Goal: Navigation & Orientation: Find specific page/section

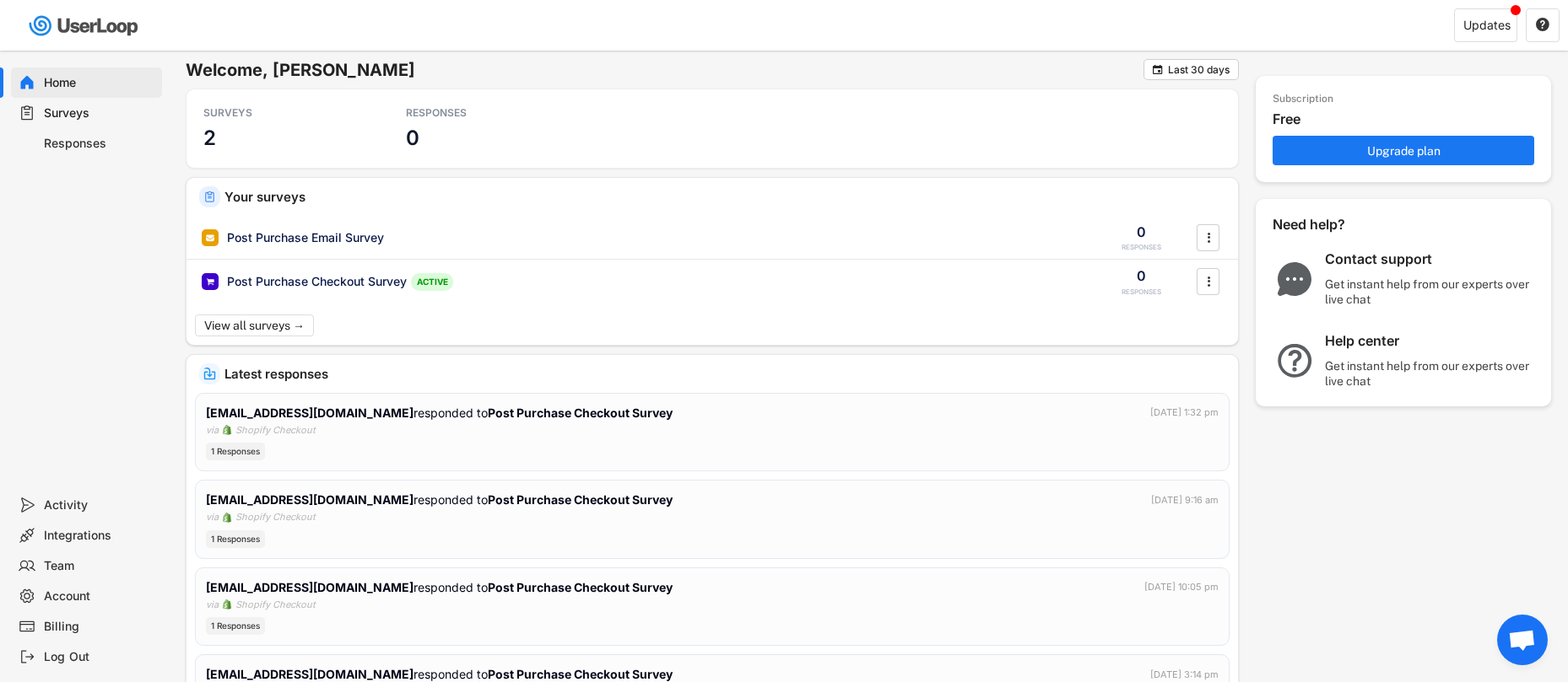
drag, startPoint x: 72, startPoint y: 140, endPoint x: 88, endPoint y: 151, distance: 19.4
click at [72, 140] on div "Responses" at bounding box center [99, 144] width 111 height 16
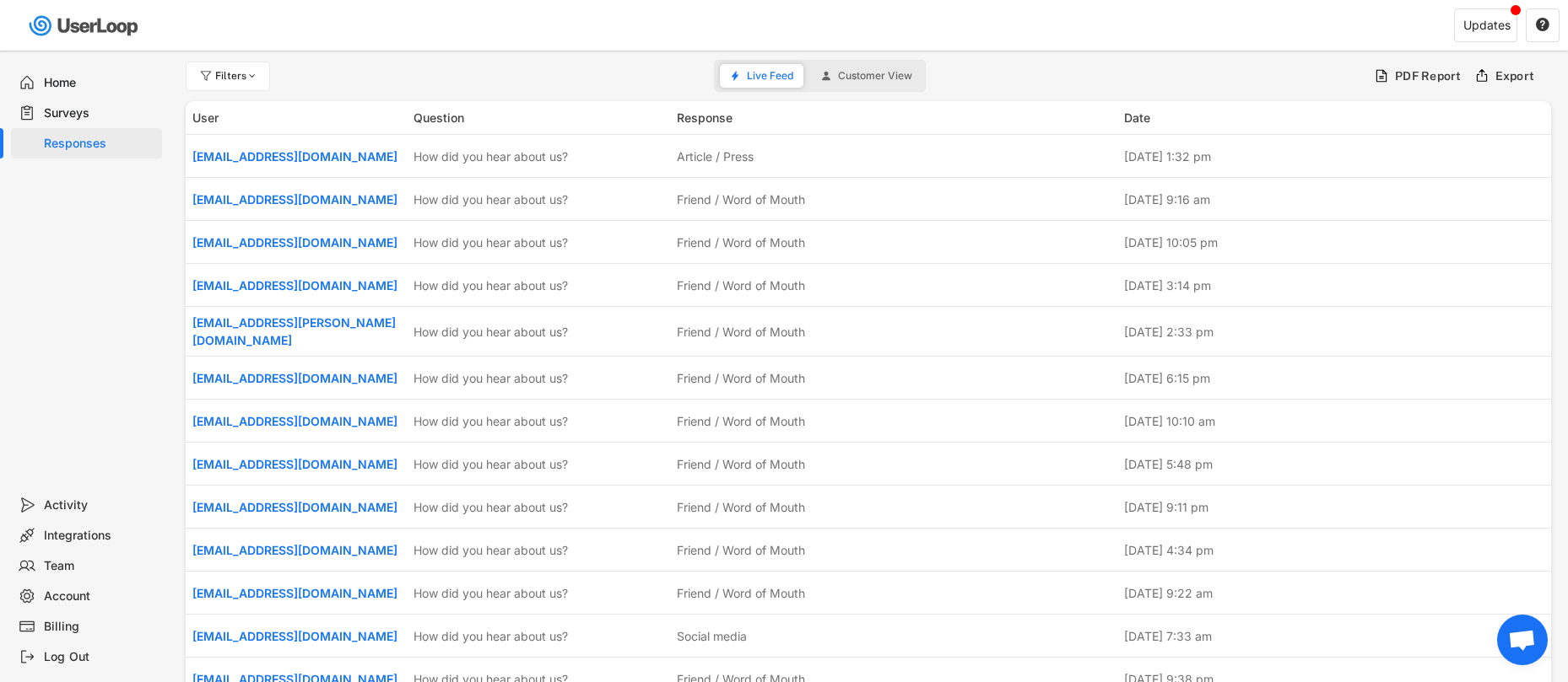
drag, startPoint x: 70, startPoint y: 110, endPoint x: 160, endPoint y: 183, distance: 115.9
click at [70, 110] on div "Surveys" at bounding box center [99, 114] width 111 height 16
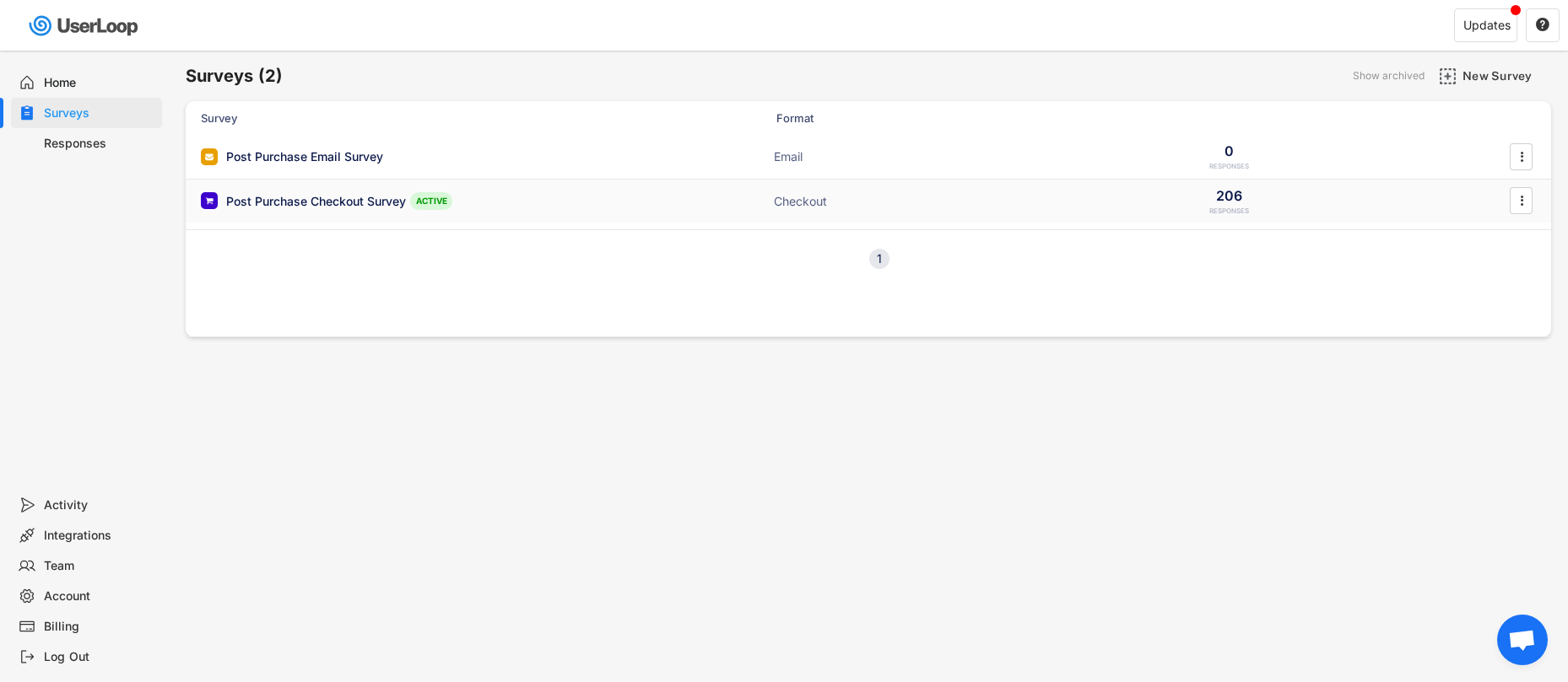
click at [316, 200] on div "Post Purchase Checkout Survey" at bounding box center [316, 202] width 180 height 16
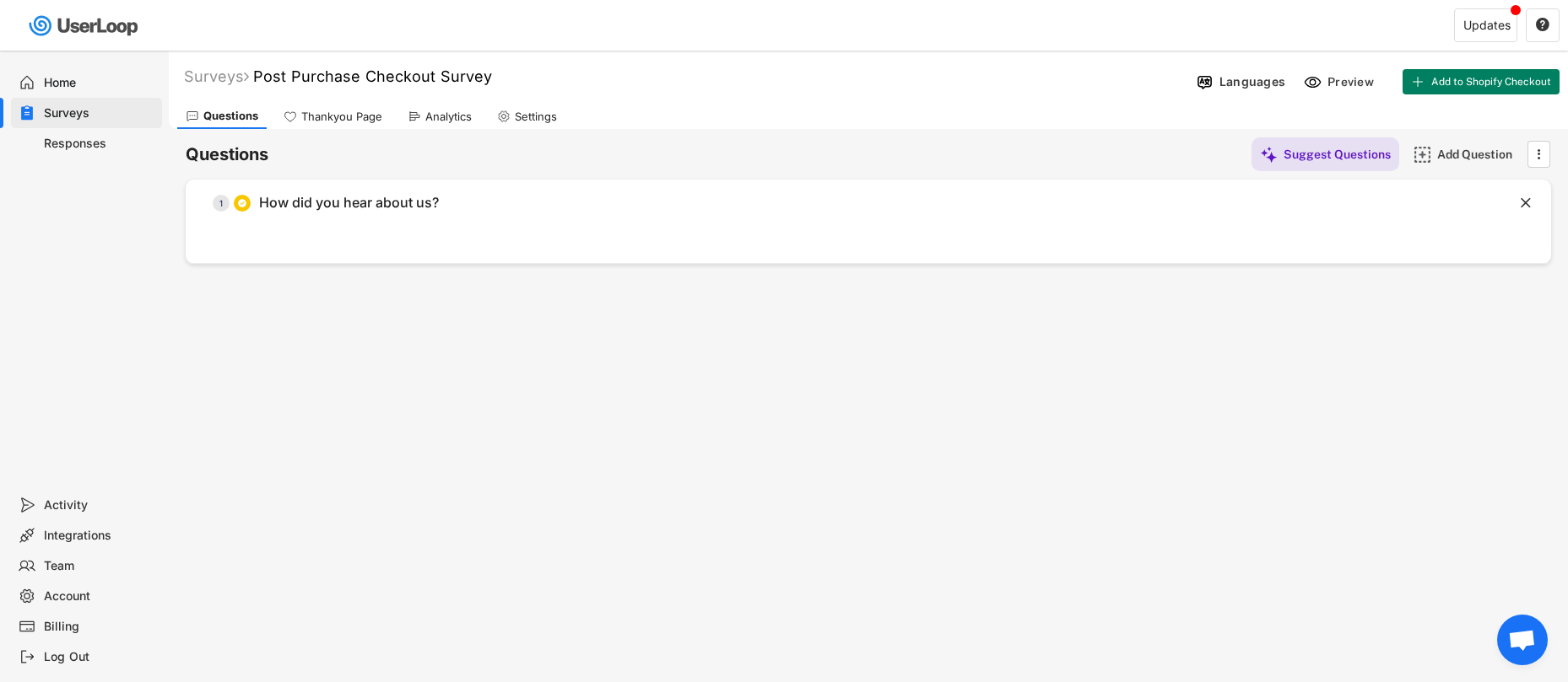
click at [73, 501] on div "Activity" at bounding box center [99, 506] width 111 height 16
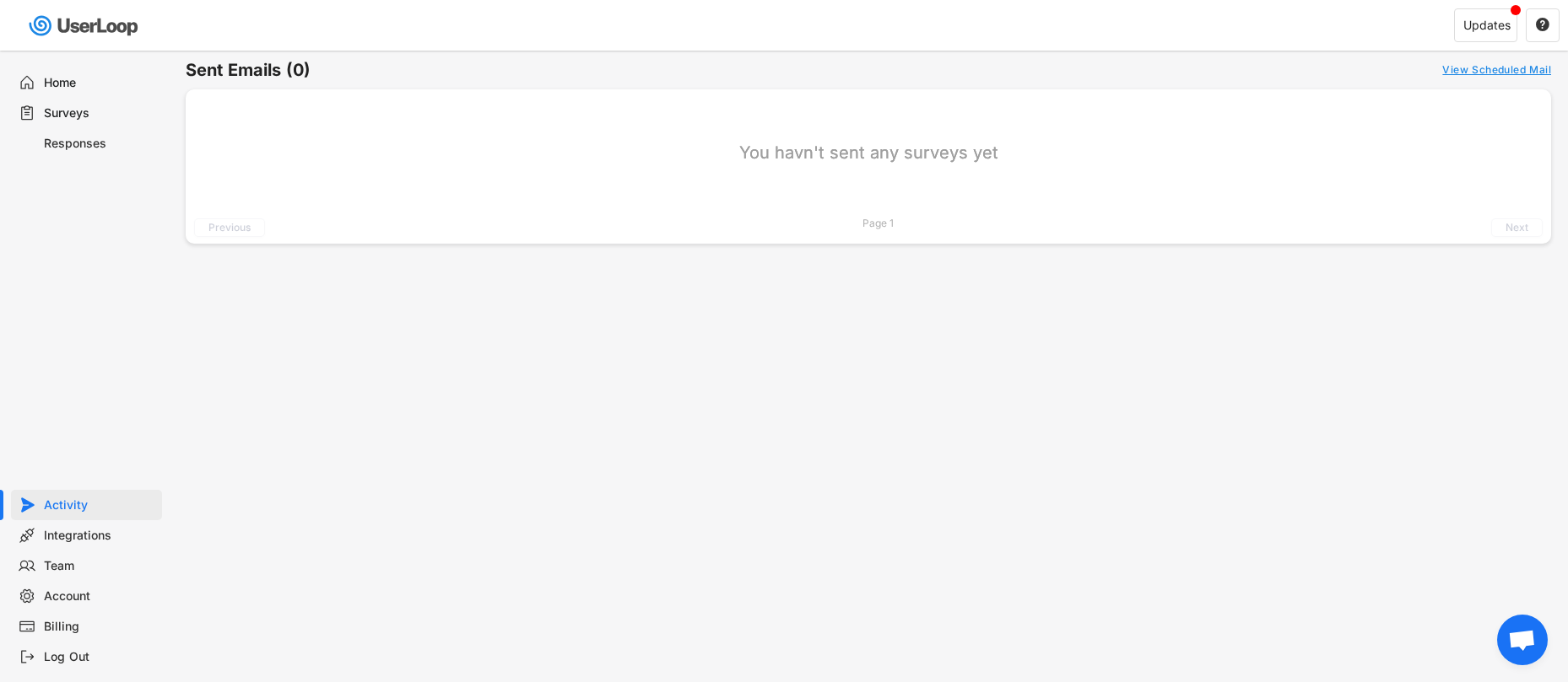
click at [75, 107] on div "Surveys" at bounding box center [99, 114] width 111 height 16
